Goal: Task Accomplishment & Management: Use online tool/utility

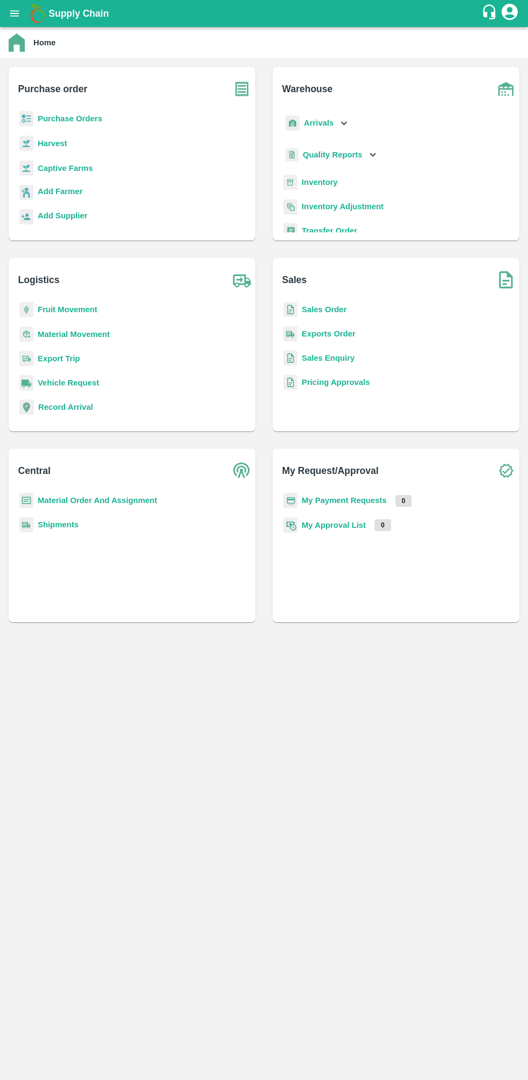
click at [80, 118] on b "Purchase Orders" at bounding box center [70, 118] width 65 height 9
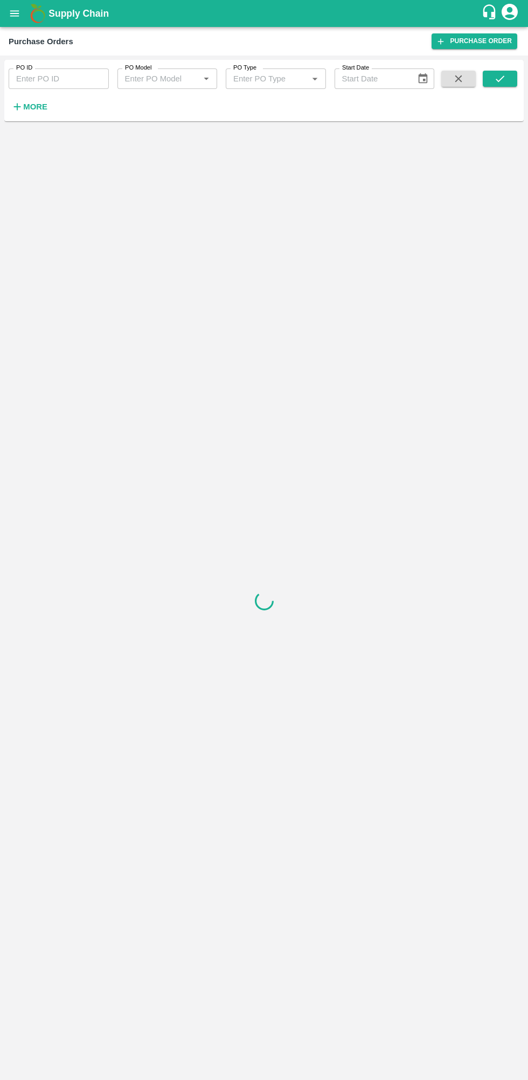
click at [19, 111] on icon "button" at bounding box center [17, 107] width 12 height 12
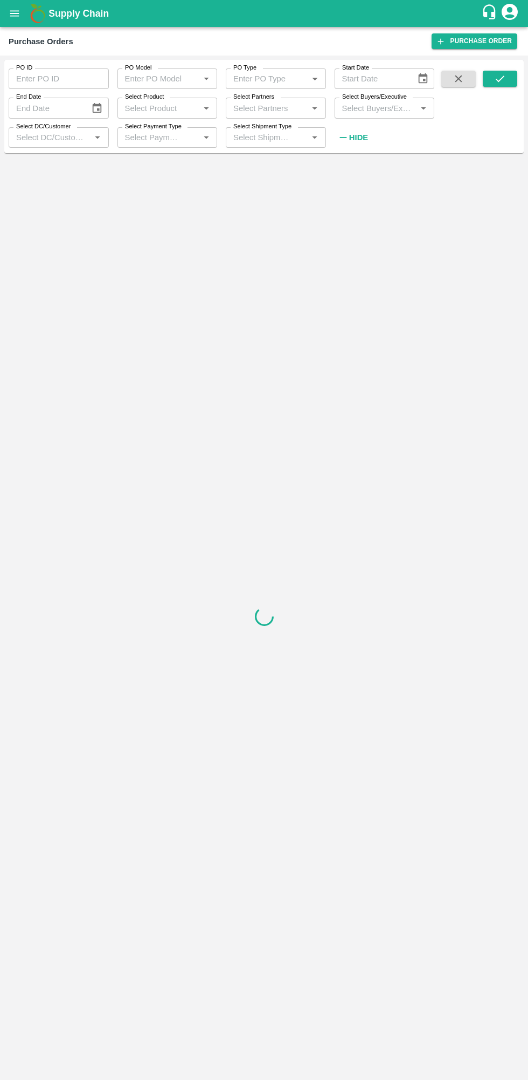
click at [382, 107] on input "Select Buyers/Executive" at bounding box center [376, 108] width 76 height 14
type input "lava"
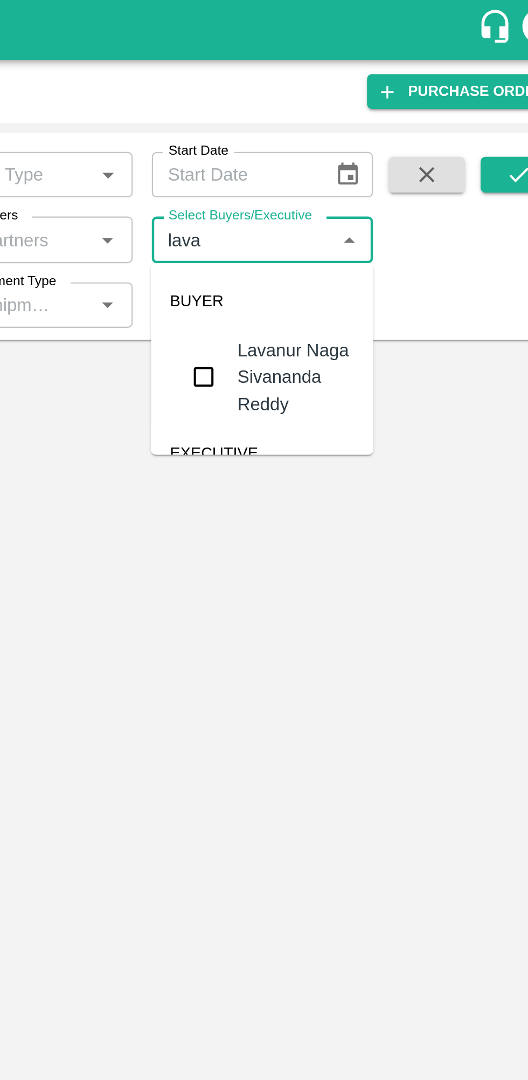
click at [353, 168] on input "checkbox" at bounding box center [358, 170] width 22 height 22
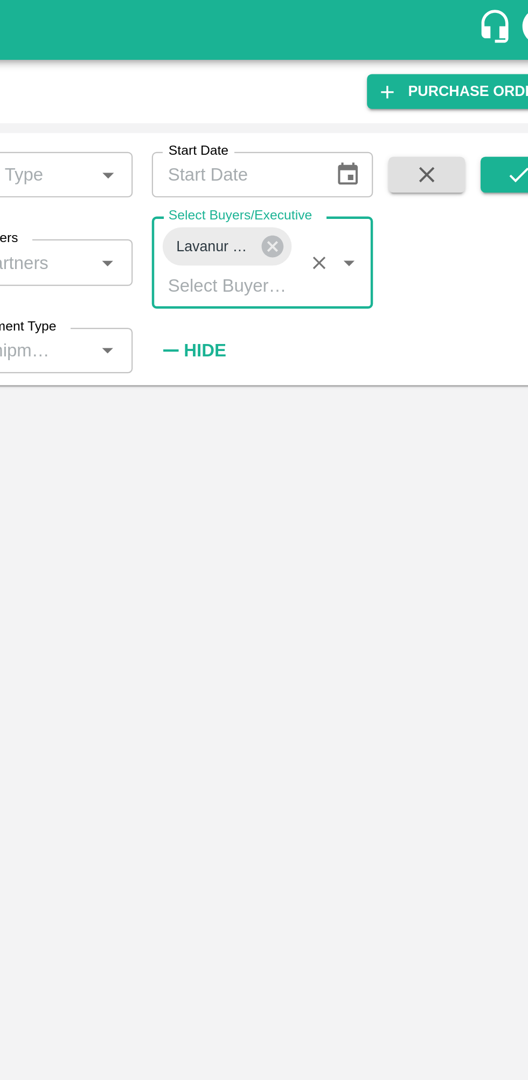
click at [500, 71] on button "submit" at bounding box center [500, 79] width 35 height 16
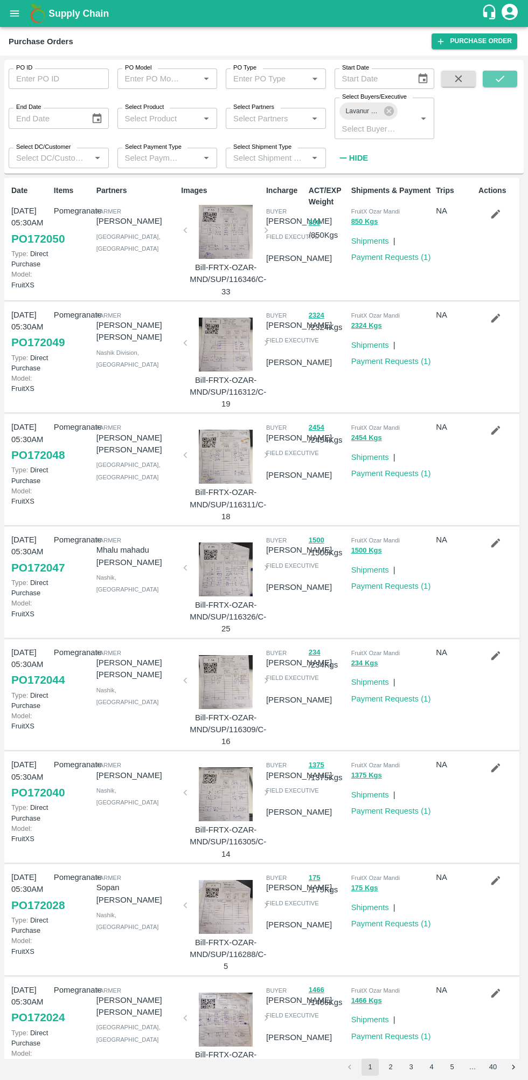
click at [500, 79] on icon "submit" at bounding box center [500, 79] width 12 height 12
